Goal: Task Accomplishment & Management: Complete application form

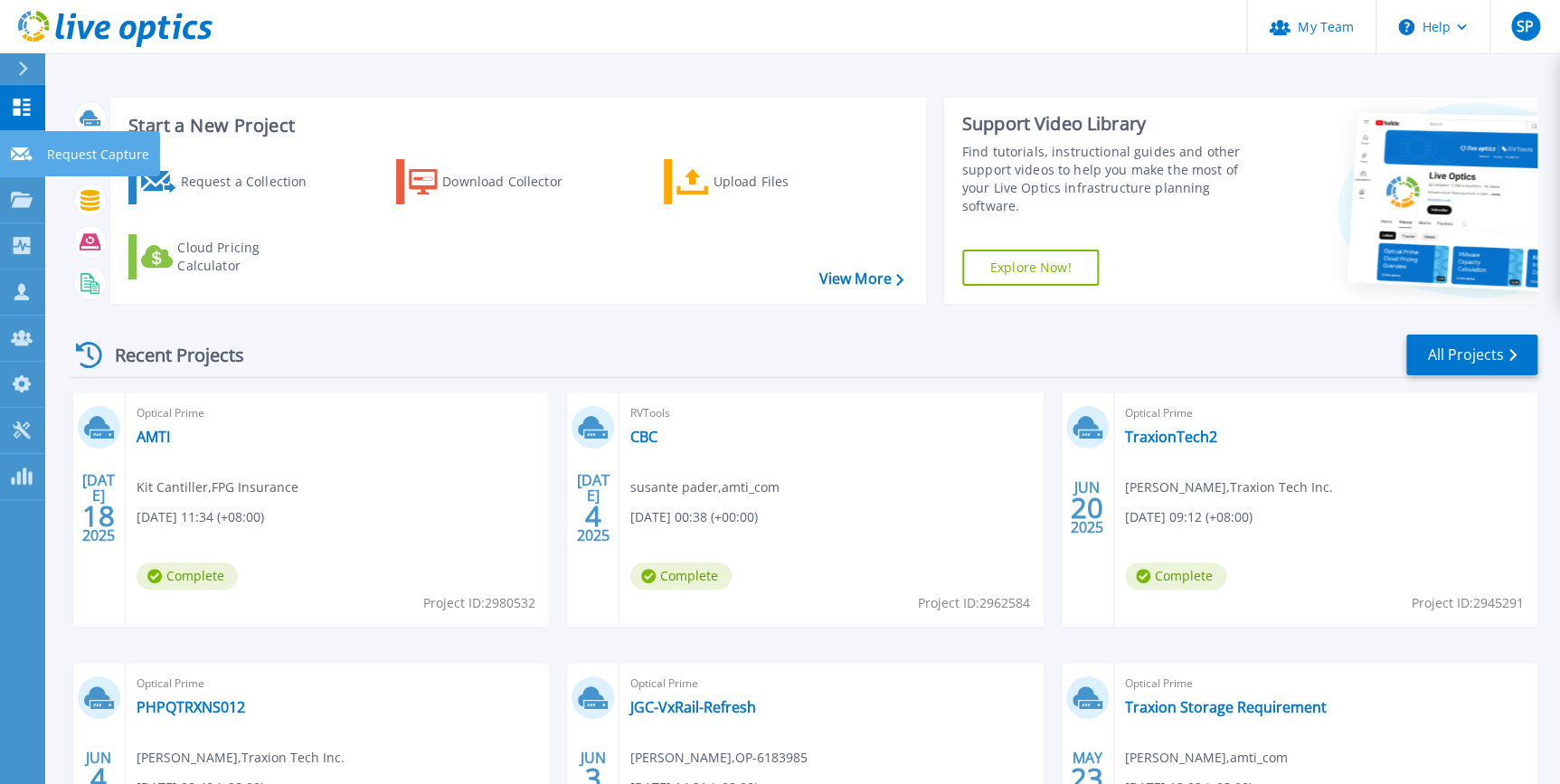
click at [16, 160] on icon at bounding box center [21, 154] width 21 height 14
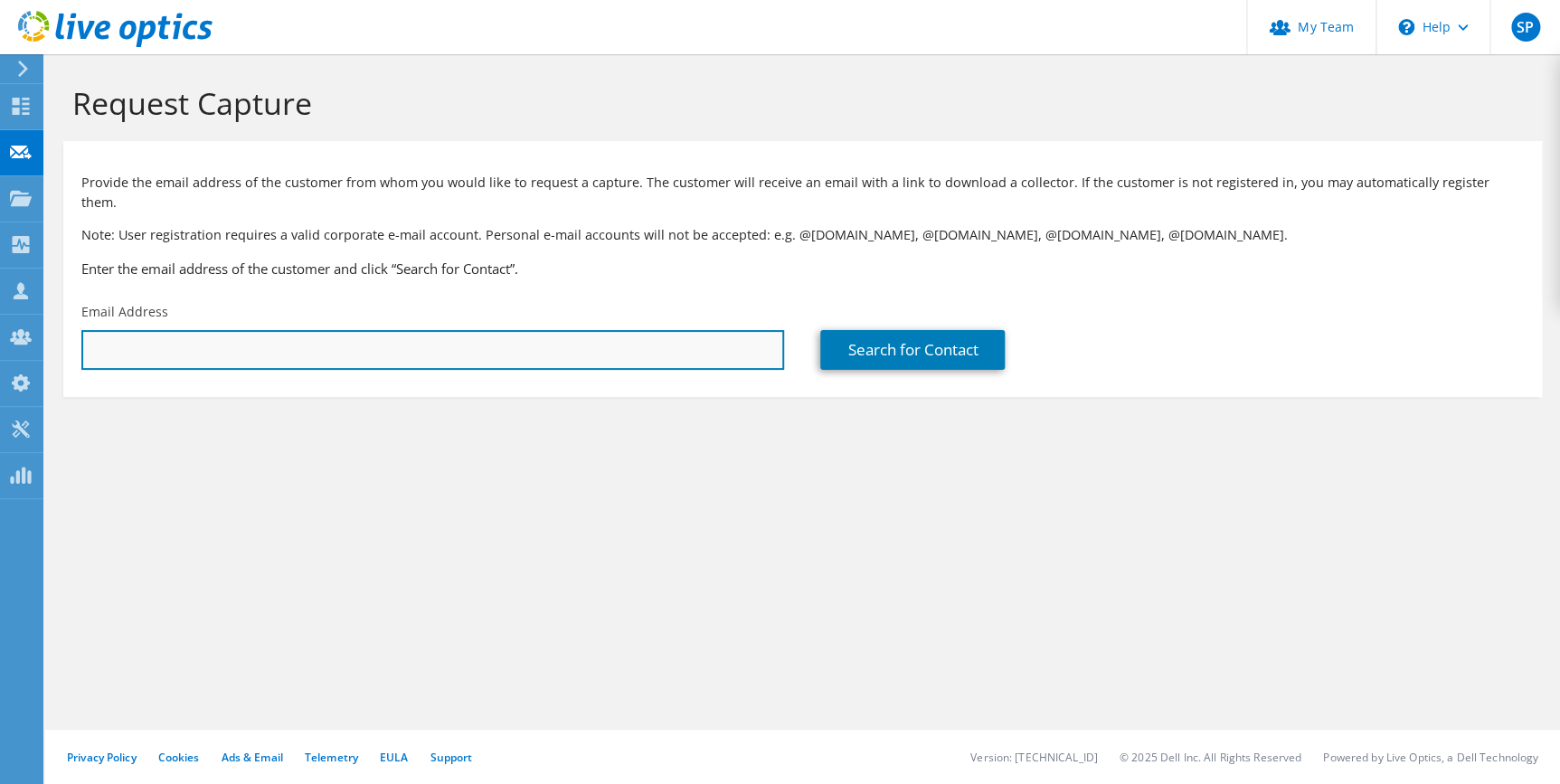
click at [425, 330] on input "text" at bounding box center [433, 349] width 702 height 40
drag, startPoint x: 208, startPoint y: 339, endPoint x: -4, endPoint y: 300, distance: 215.6
click at [0, 300] on html "SP Partner Team Admin susante pader [EMAIL_ADDRESS][DOMAIN_NAME] amti_com My Pr…" at bounding box center [780, 392] width 1560 height 784
paste input "[PERSON_NAME] <[EMAIL_ADDRESS][DOMAIN_NAME]>"
drag, startPoint x: 177, startPoint y: 331, endPoint x: -4, endPoint y: 336, distance: 181.1
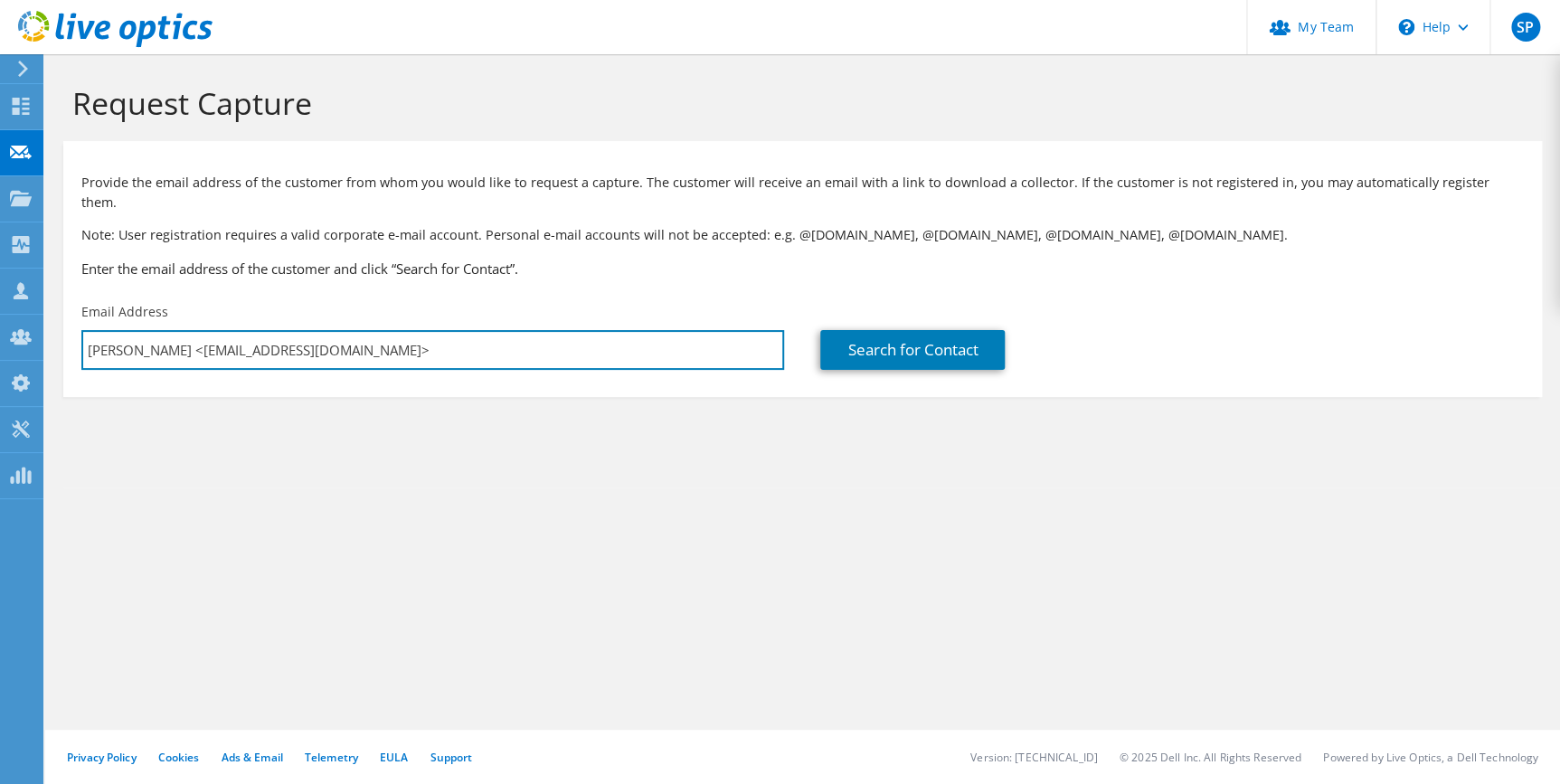
click at [0, 336] on html "SP Partner Team Admin susante pader [EMAIL_ADDRESS][DOMAIN_NAME] amti_com My Pr…" at bounding box center [780, 392] width 1560 height 784
drag, startPoint x: 390, startPoint y: 345, endPoint x: 396, endPoint y: 337, distance: 10.0
click at [390, 344] on input "[EMAIL_ADDRESS][DOMAIN_NAME]>" at bounding box center [433, 349] width 702 height 40
type input "[EMAIL_ADDRESS][DOMAIN_NAME]"
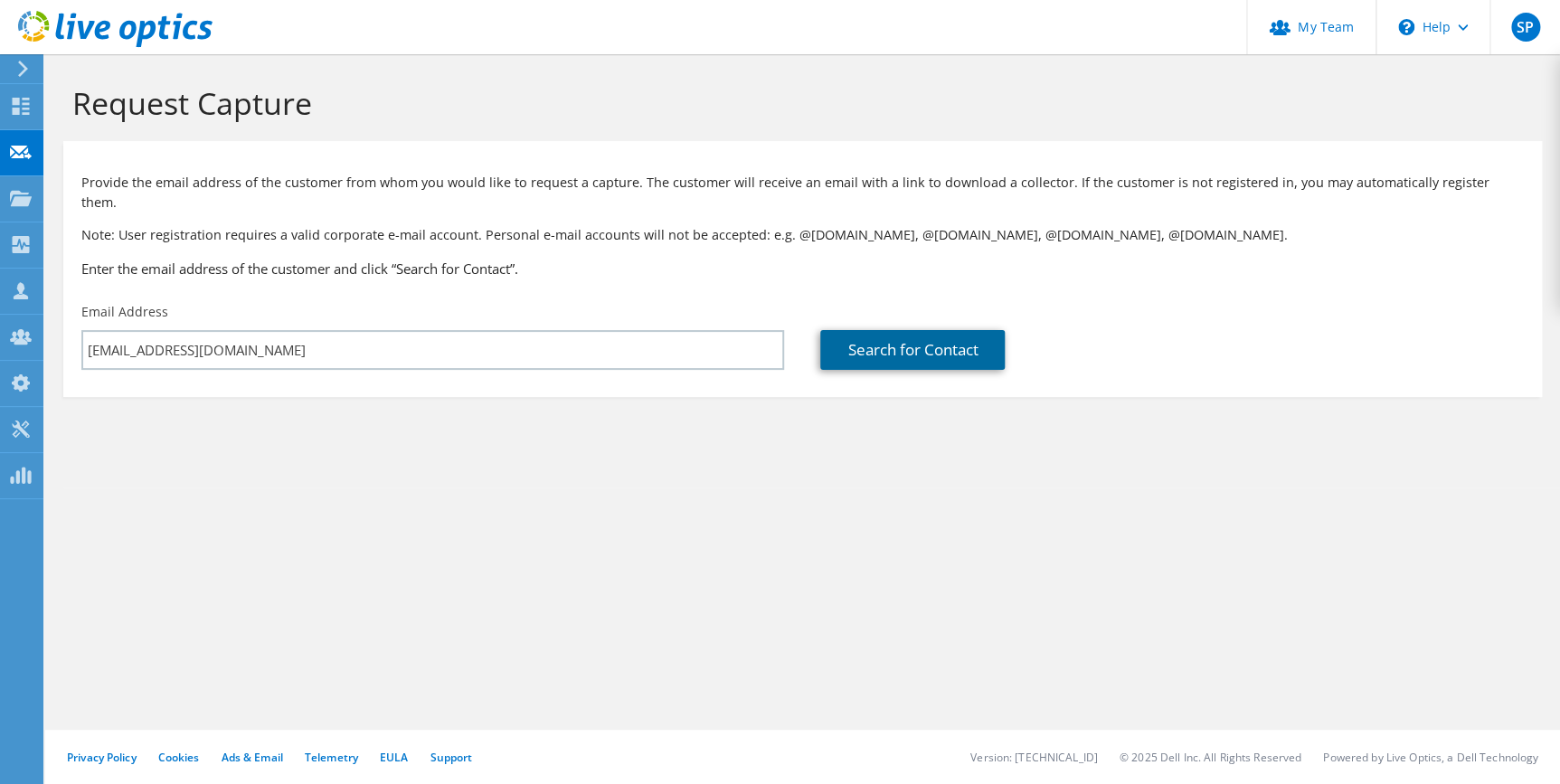
click at [911, 330] on link "Search for Contact" at bounding box center [912, 349] width 185 height 40
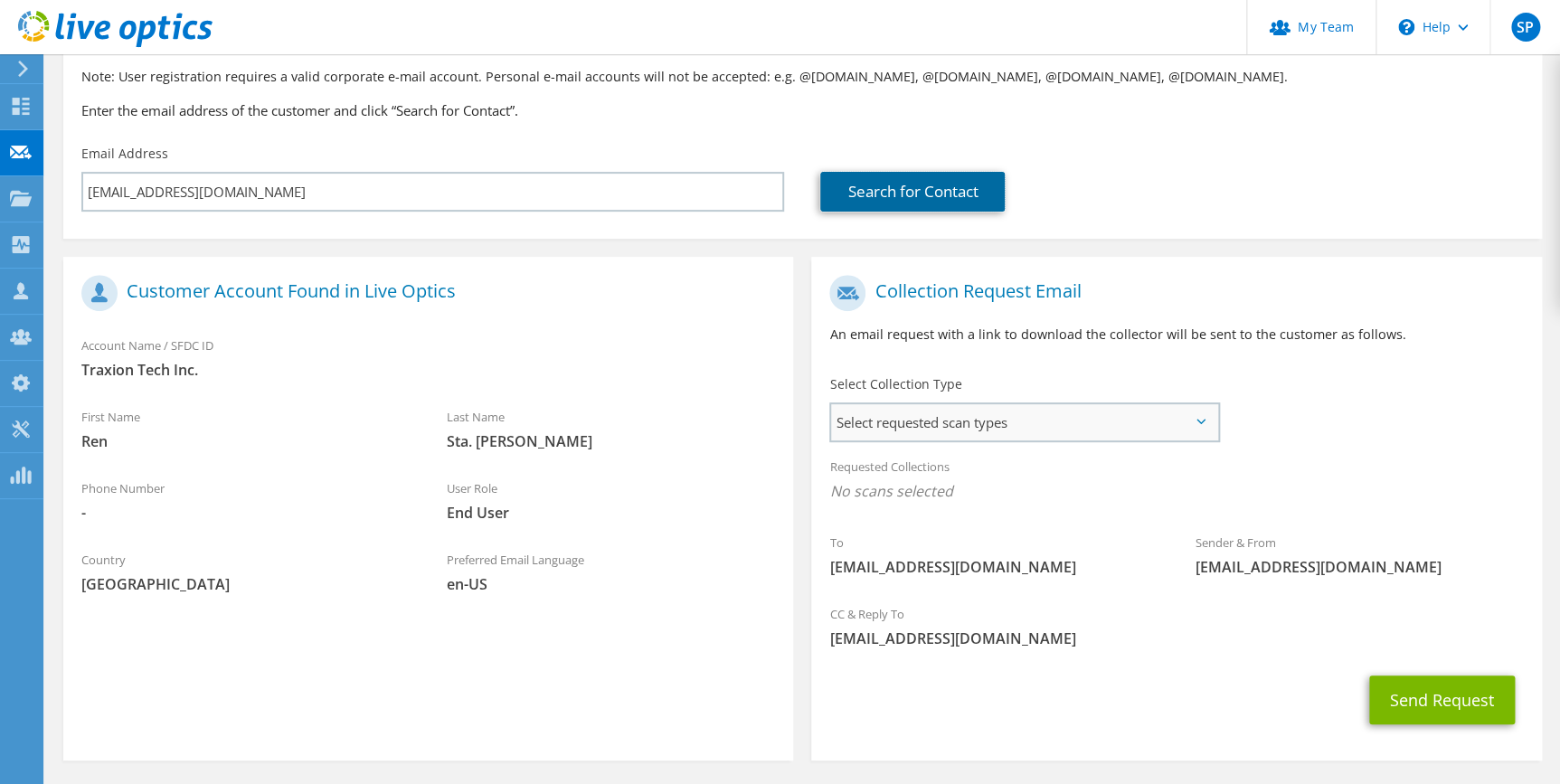
scroll to position [163, 0]
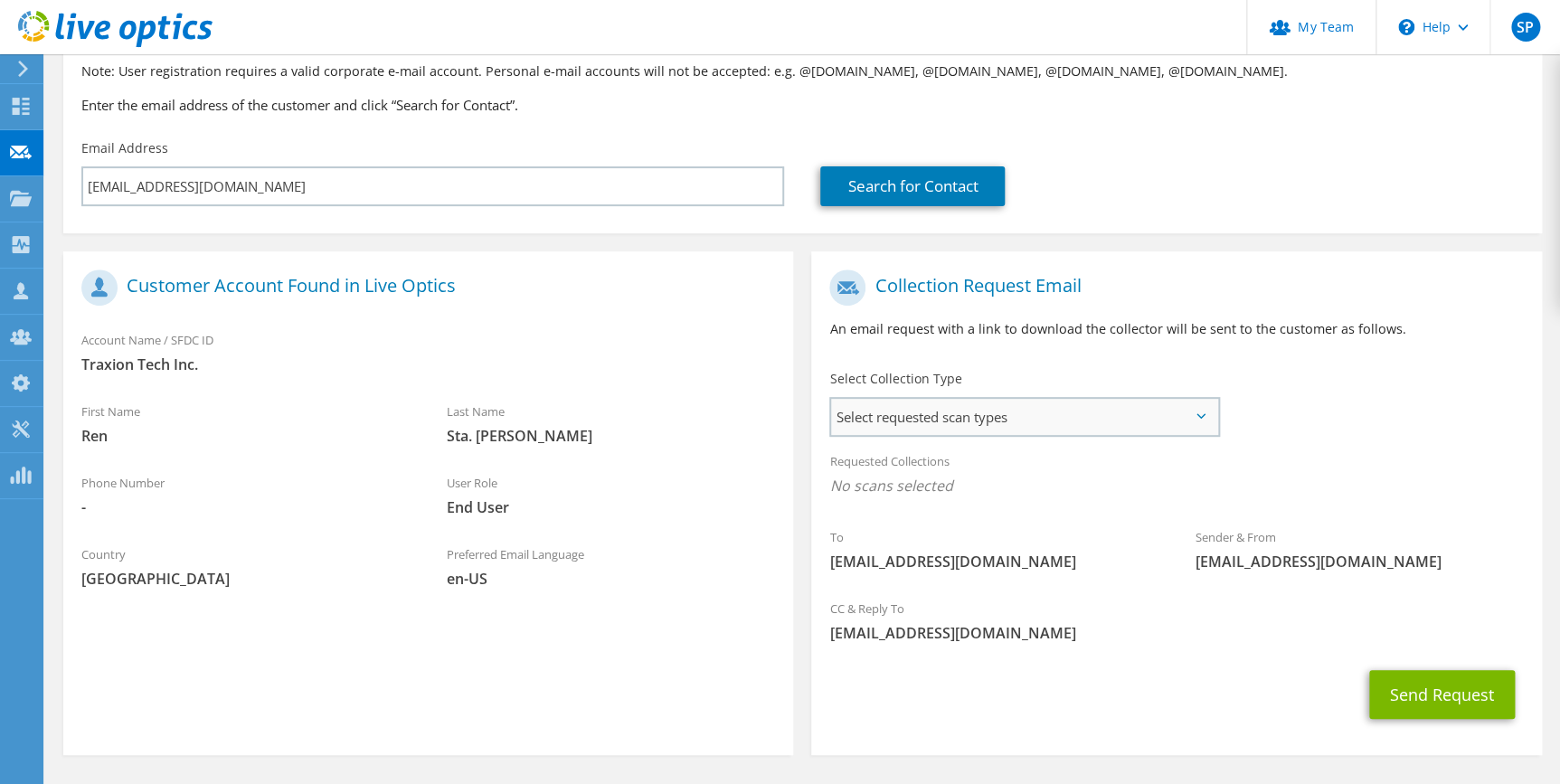
click at [1193, 399] on span "Select requested scan types" at bounding box center [1025, 416] width 387 height 36
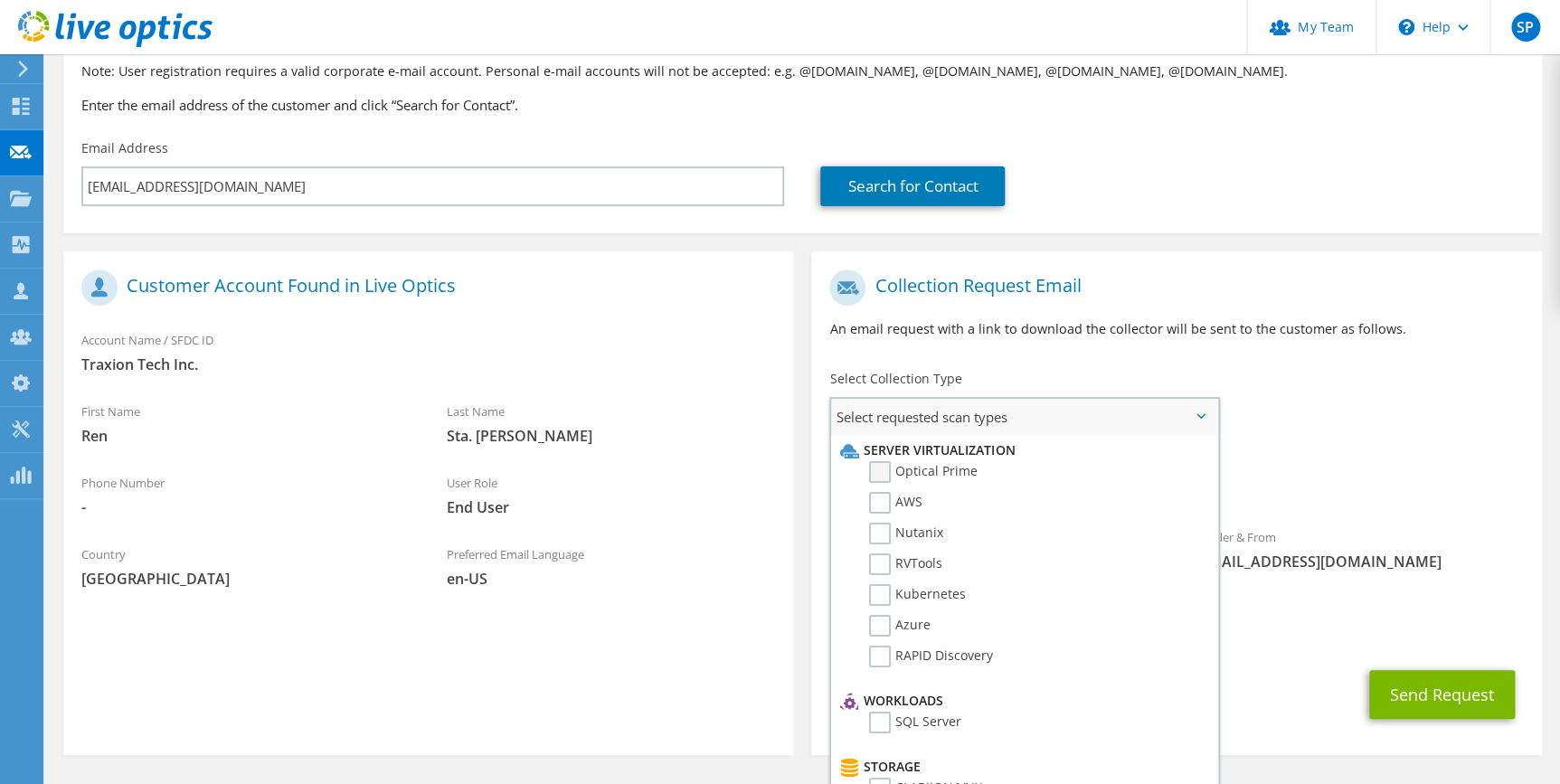
click at [872, 461] on label "Optical Prime" at bounding box center [923, 471] width 109 height 21
click at [0, 0] on input "Optical Prime" at bounding box center [0, 0] width 0 height 0
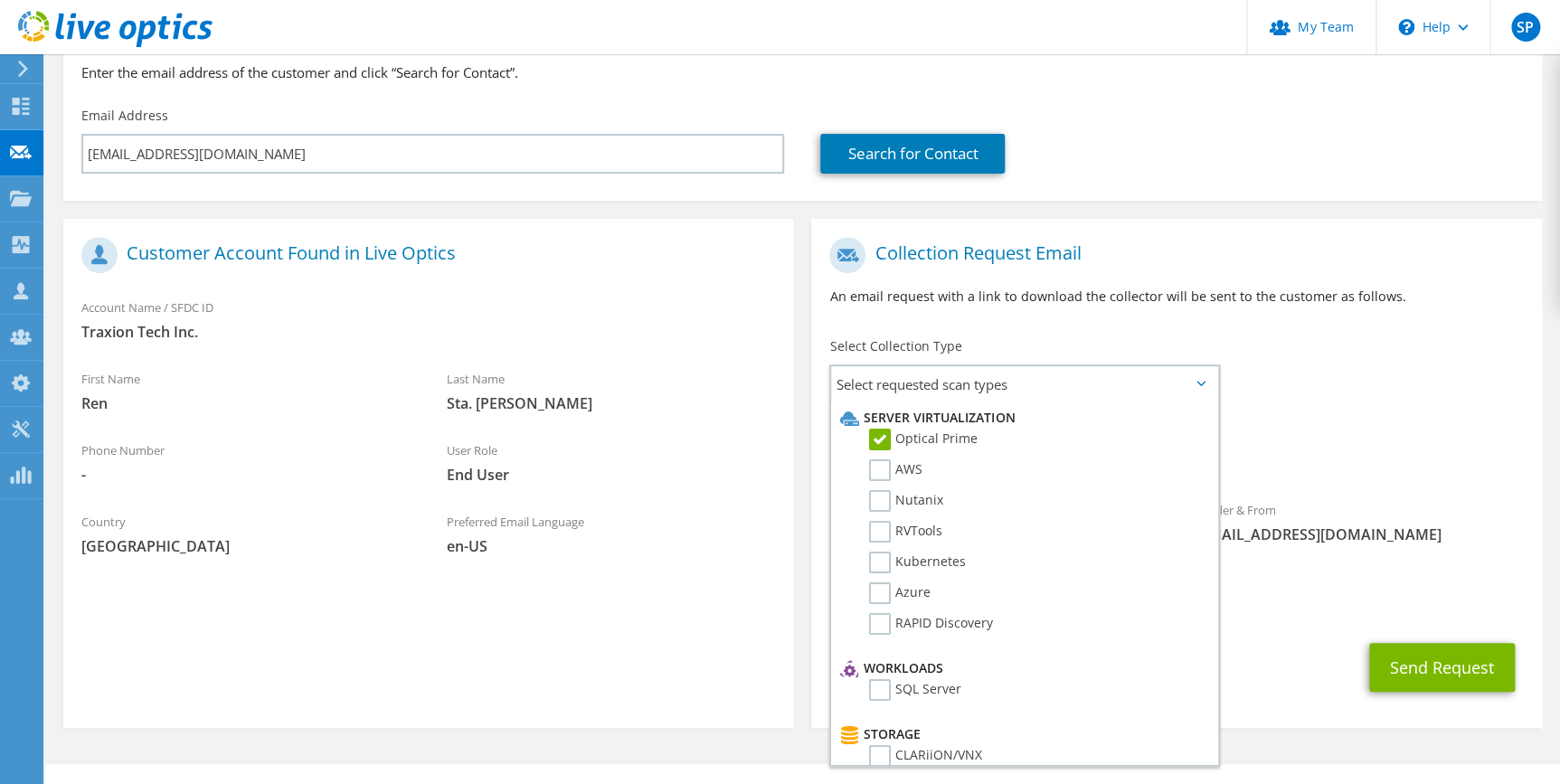
scroll to position [213, 0]
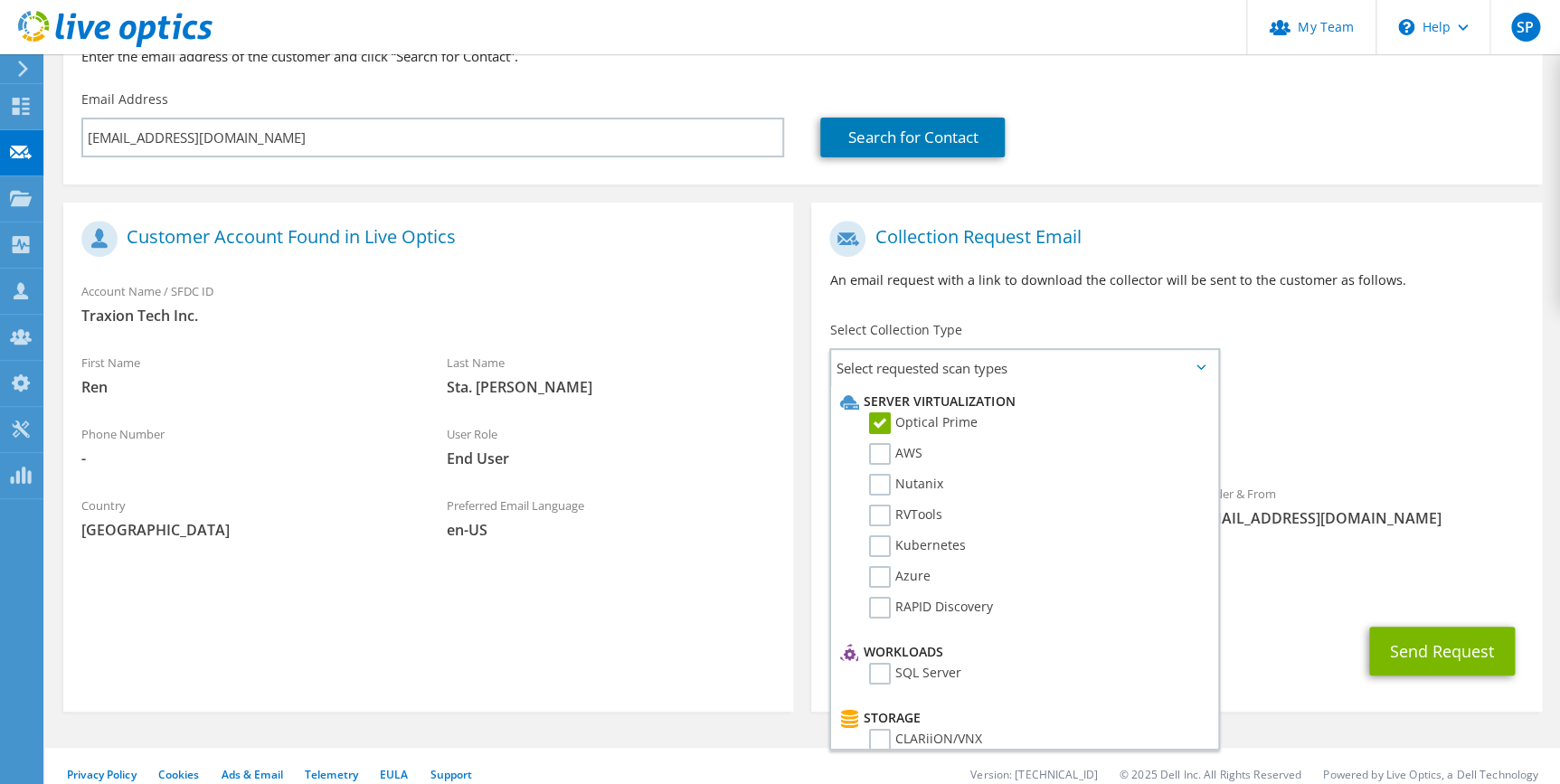
click at [1500, 475] on div "Sender & From [EMAIL_ADDRESS][DOMAIN_NAME]" at bounding box center [1358, 505] width 365 height 62
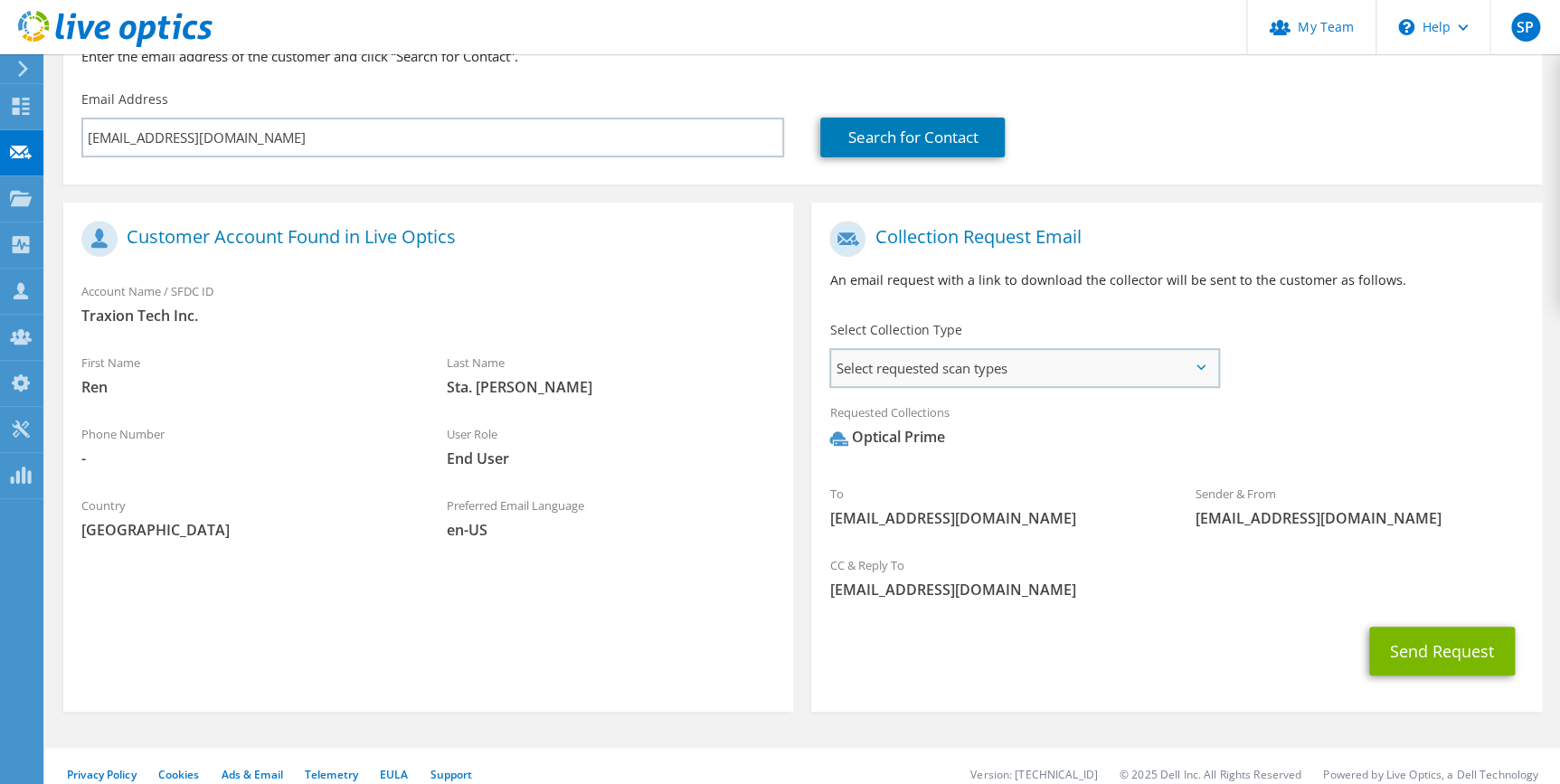
click at [1205, 354] on span "Select requested scan types" at bounding box center [1025, 368] width 387 height 36
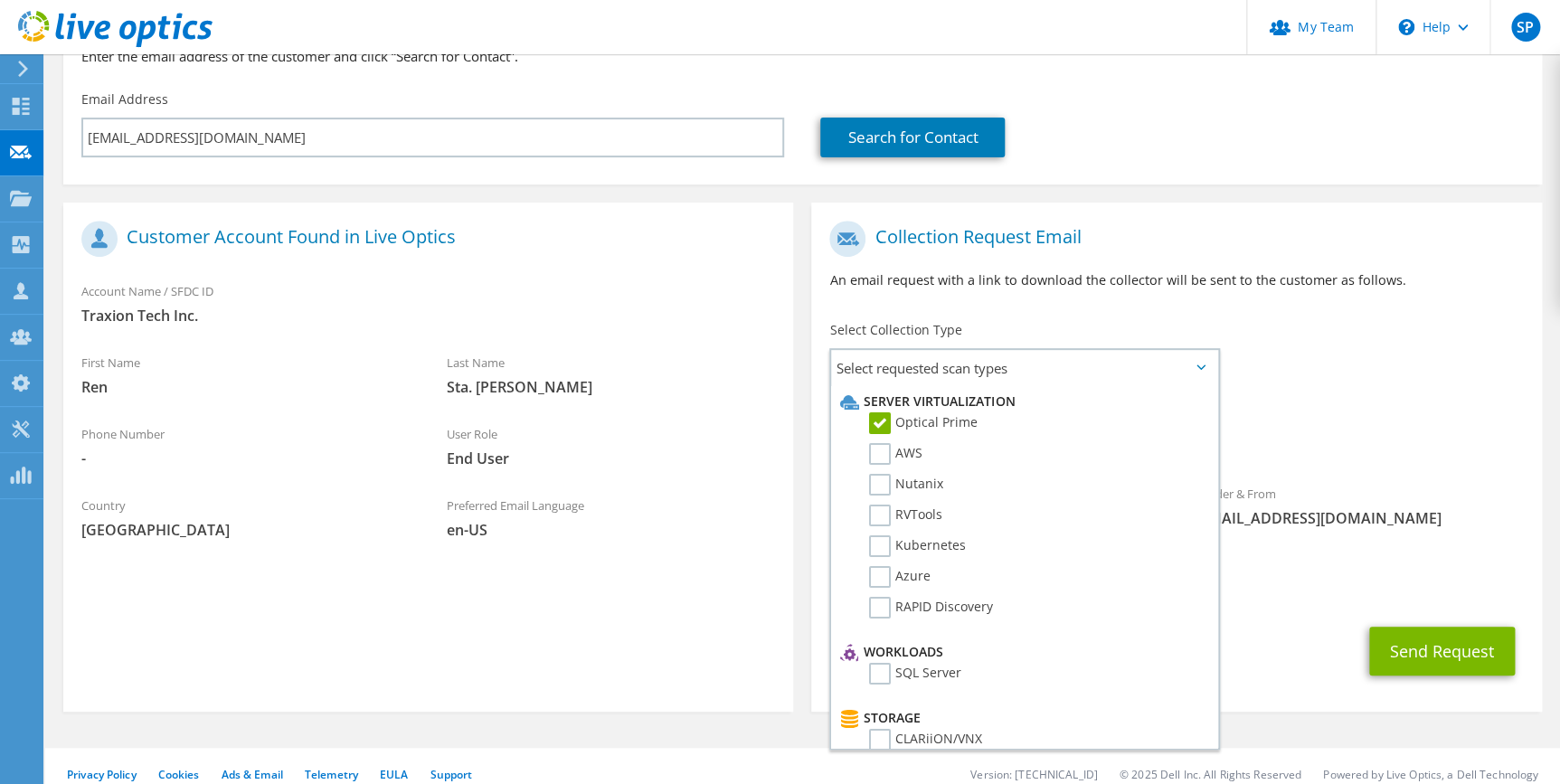
click at [1357, 341] on div "To [EMAIL_ADDRESS][DOMAIN_NAME] Sender & From [EMAIL_ADDRESS][DOMAIN_NAME]" at bounding box center [1176, 379] width 730 height 334
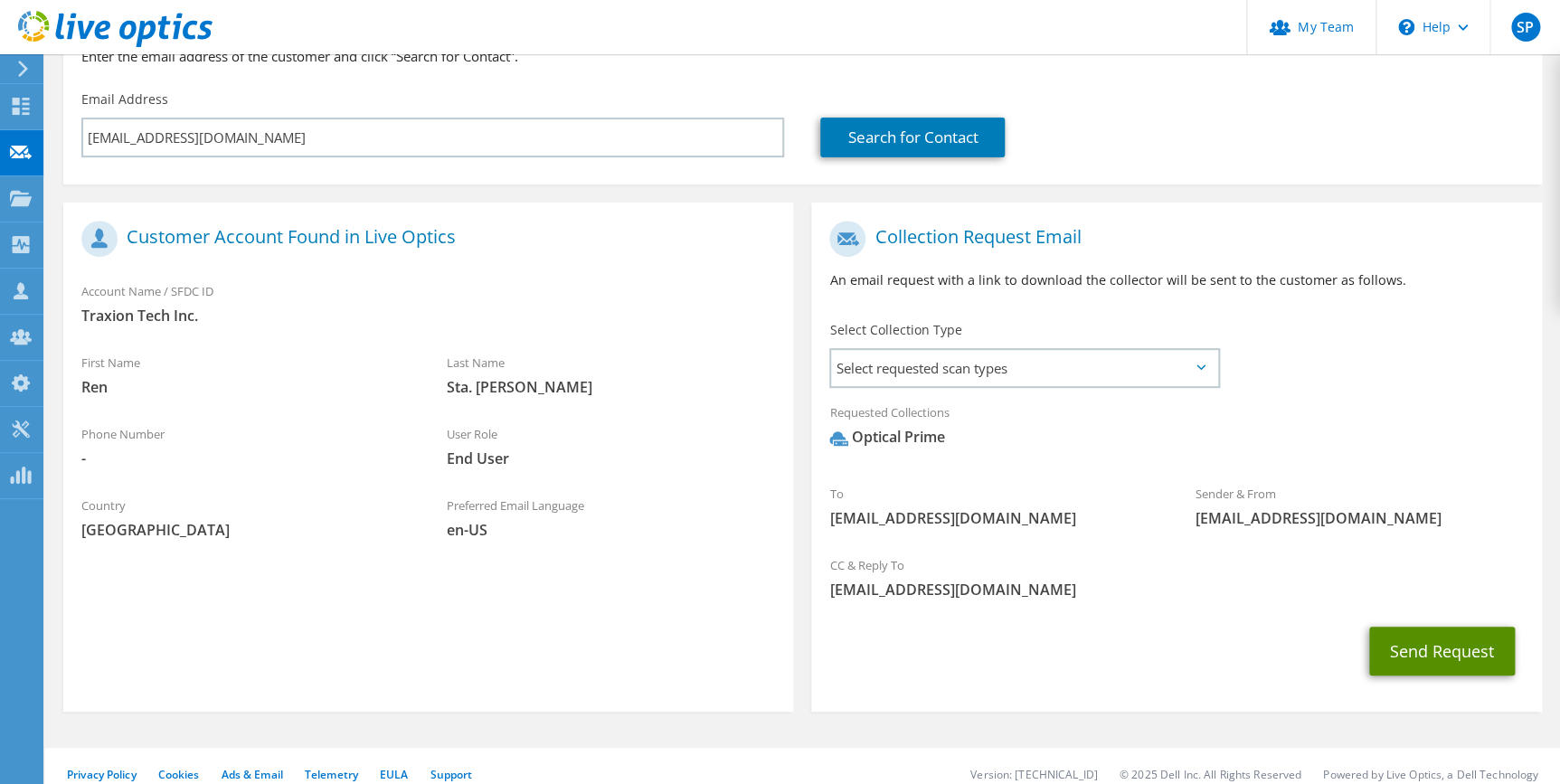
click at [1429, 627] on button "Send Request" at bounding box center [1442, 651] width 146 height 49
